Goal: Transaction & Acquisition: Purchase product/service

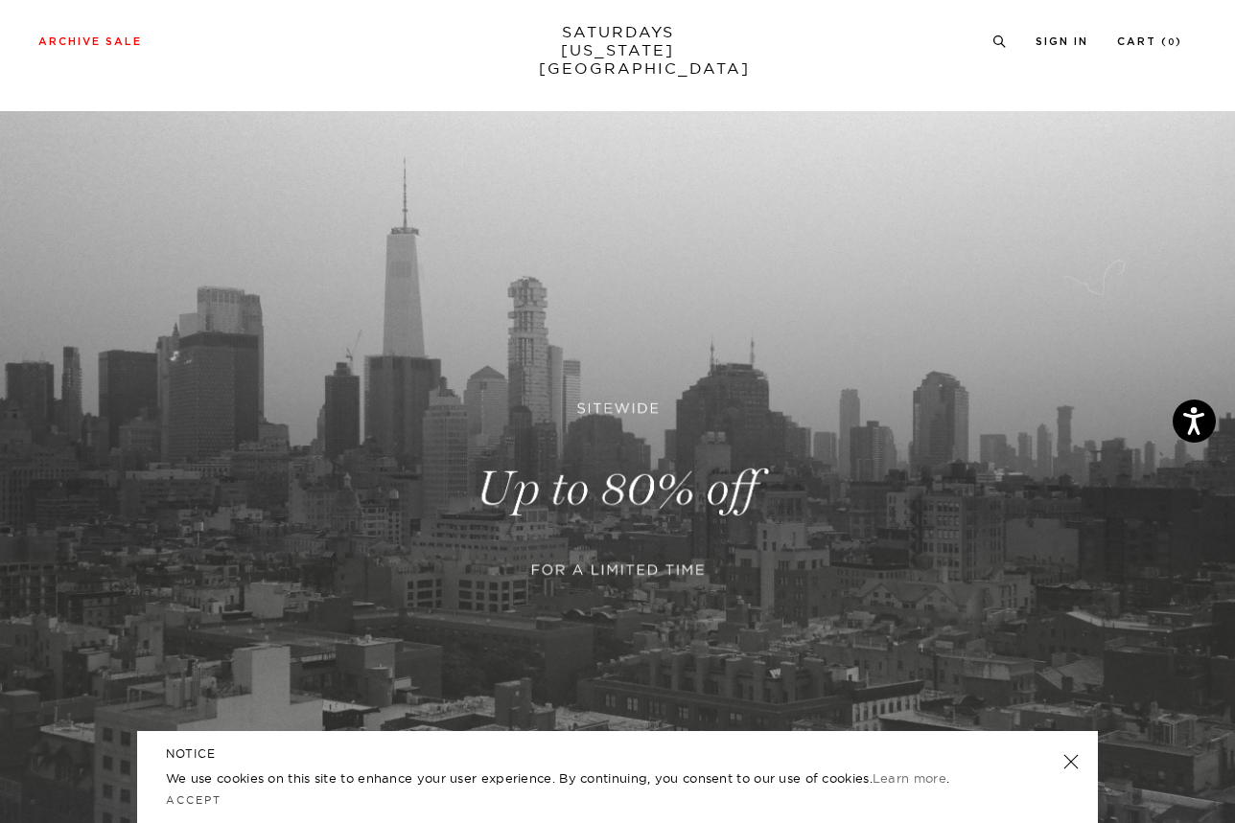
scroll to position [371, 0]
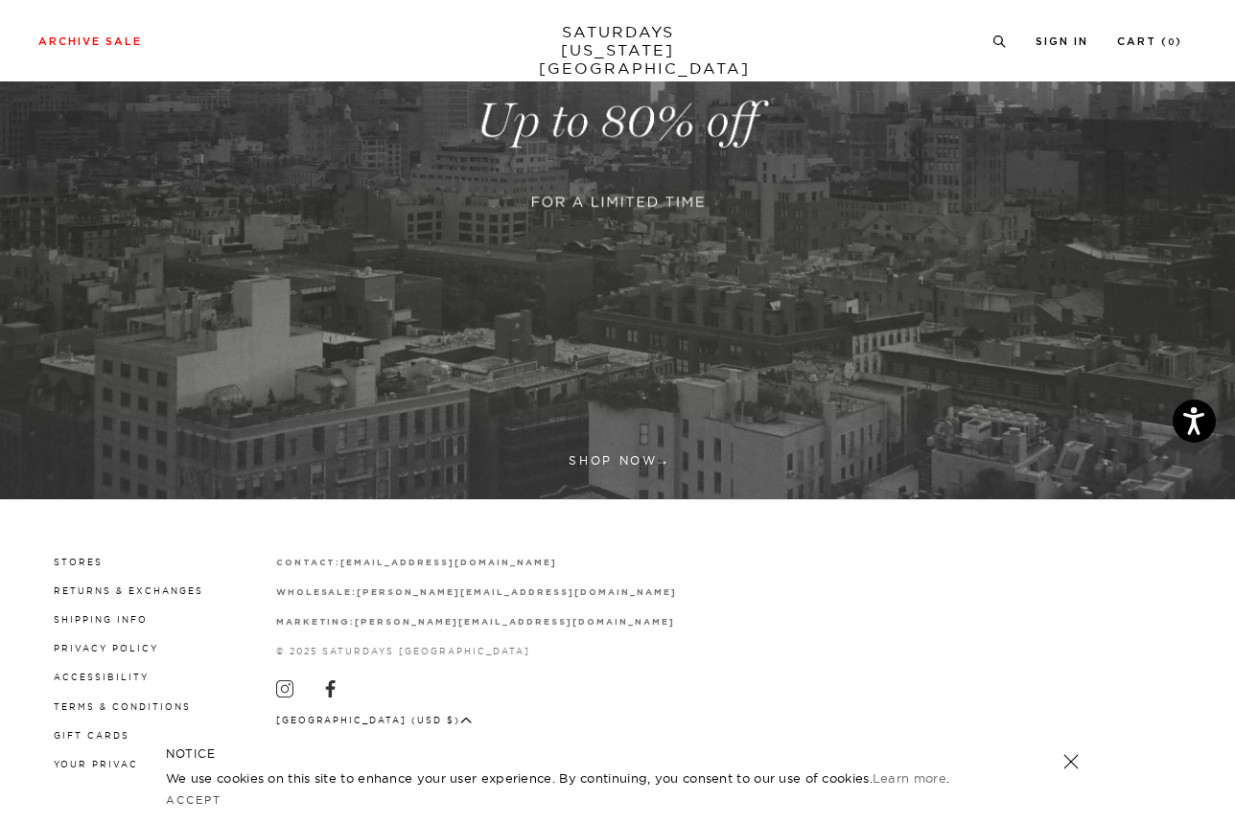
click at [638, 451] on link at bounding box center [617, 121] width 1235 height 756
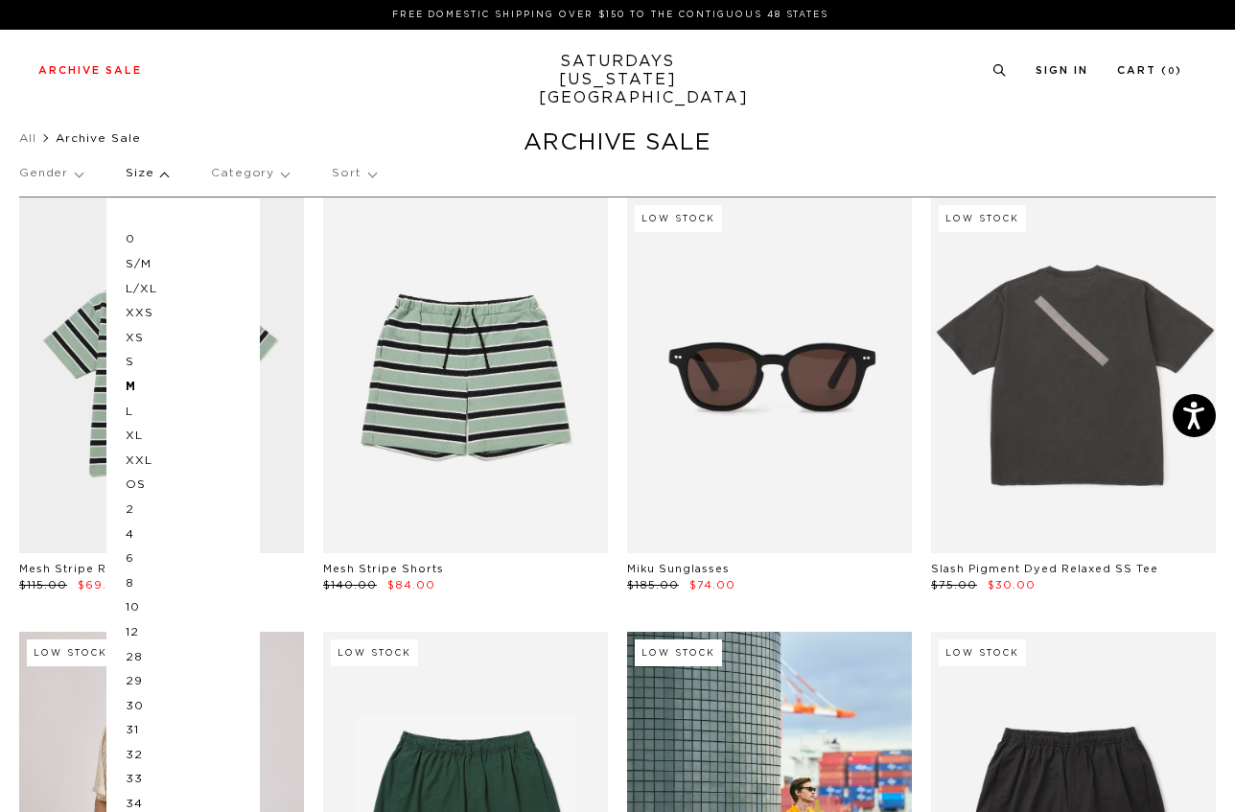
click at [69, 173] on p "Gender" at bounding box center [50, 173] width 63 height 44
click at [34, 240] on p "Mens" at bounding box center [76, 239] width 115 height 25
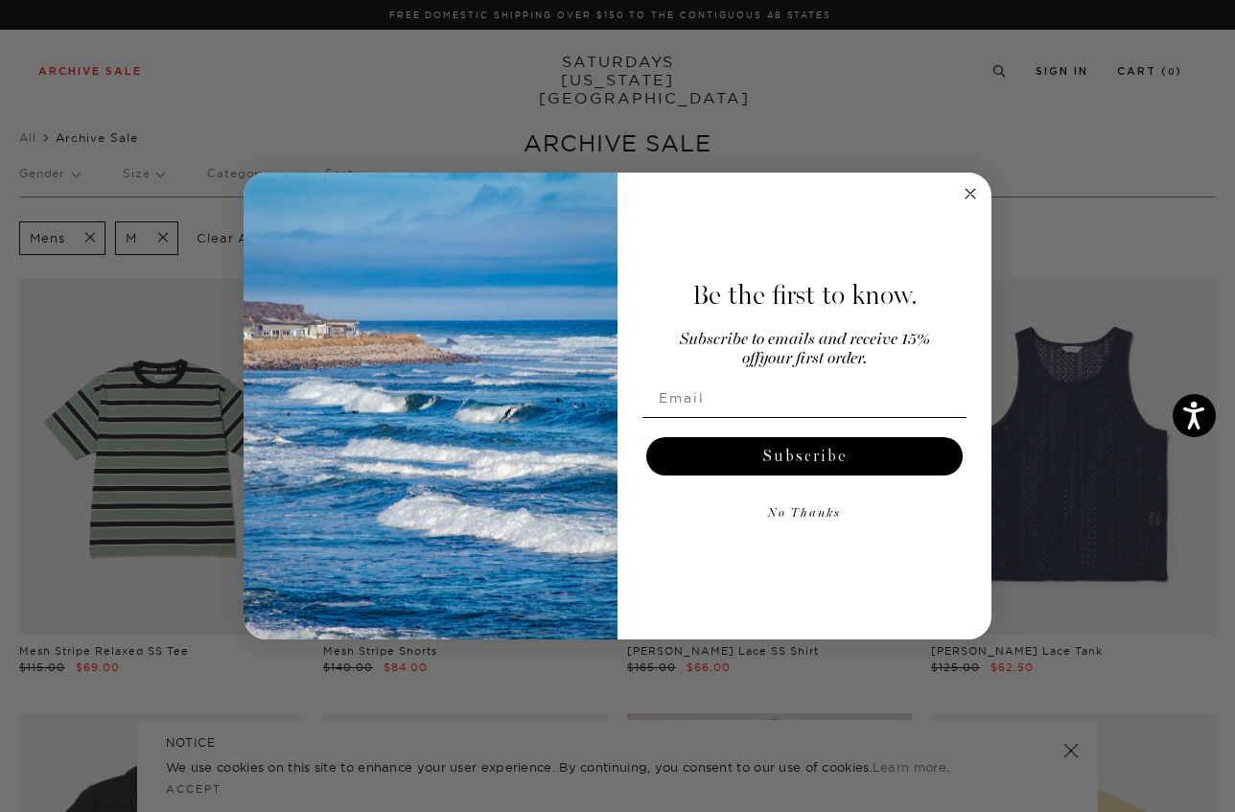
drag, startPoint x: 106, startPoint y: 566, endPoint x: 97, endPoint y: 568, distance: 10.0
click at [106, 566] on div "Close dialog Be the first to know. Subscribe to emails and receive 15% off your…" at bounding box center [617, 406] width 1235 height 812
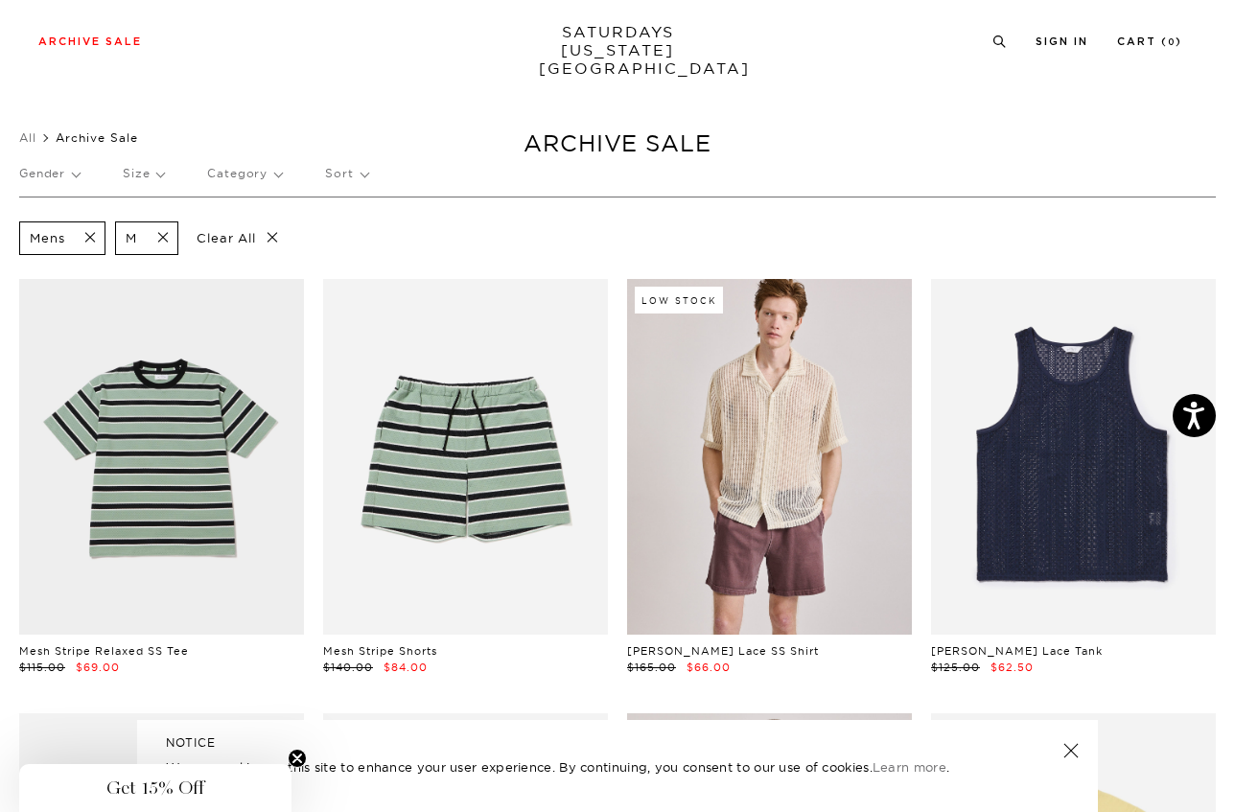
scroll to position [254, 0]
